Goal: Navigation & Orientation: Find specific page/section

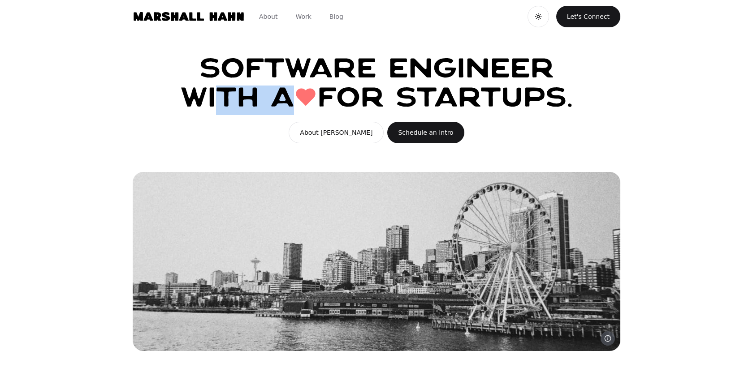
drag, startPoint x: 212, startPoint y: 100, endPoint x: 287, endPoint y: 91, distance: 76.3
click at [287, 91] on p "Software Engineer with a love for startups." at bounding box center [376, 87] width 459 height 56
click at [281, 98] on p "Software Engineer with a love for startups." at bounding box center [376, 87] width 459 height 56
click at [535, 21] on html "About Work Blog Toggle theme Let's Connect Software Engineer with a love for st…" at bounding box center [376, 328] width 753 height 656
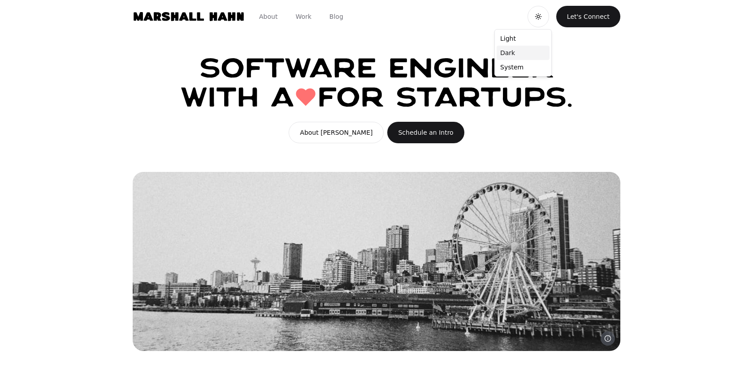
click at [510, 56] on div "Dark" at bounding box center [523, 53] width 53 height 14
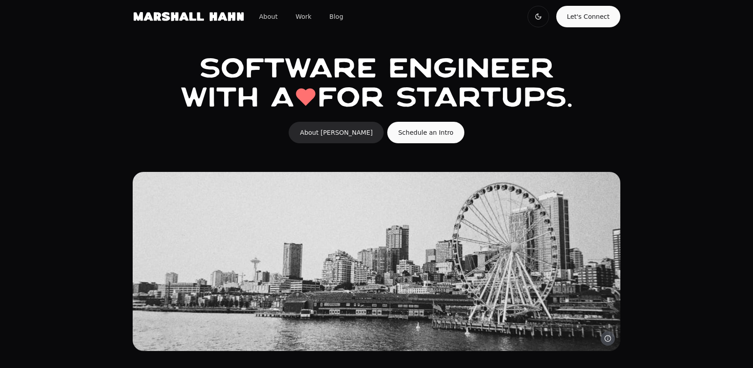
click at [315, 131] on link "About [PERSON_NAME]" at bounding box center [336, 133] width 95 height 22
